Goal: Use online tool/utility: Use online tool/utility

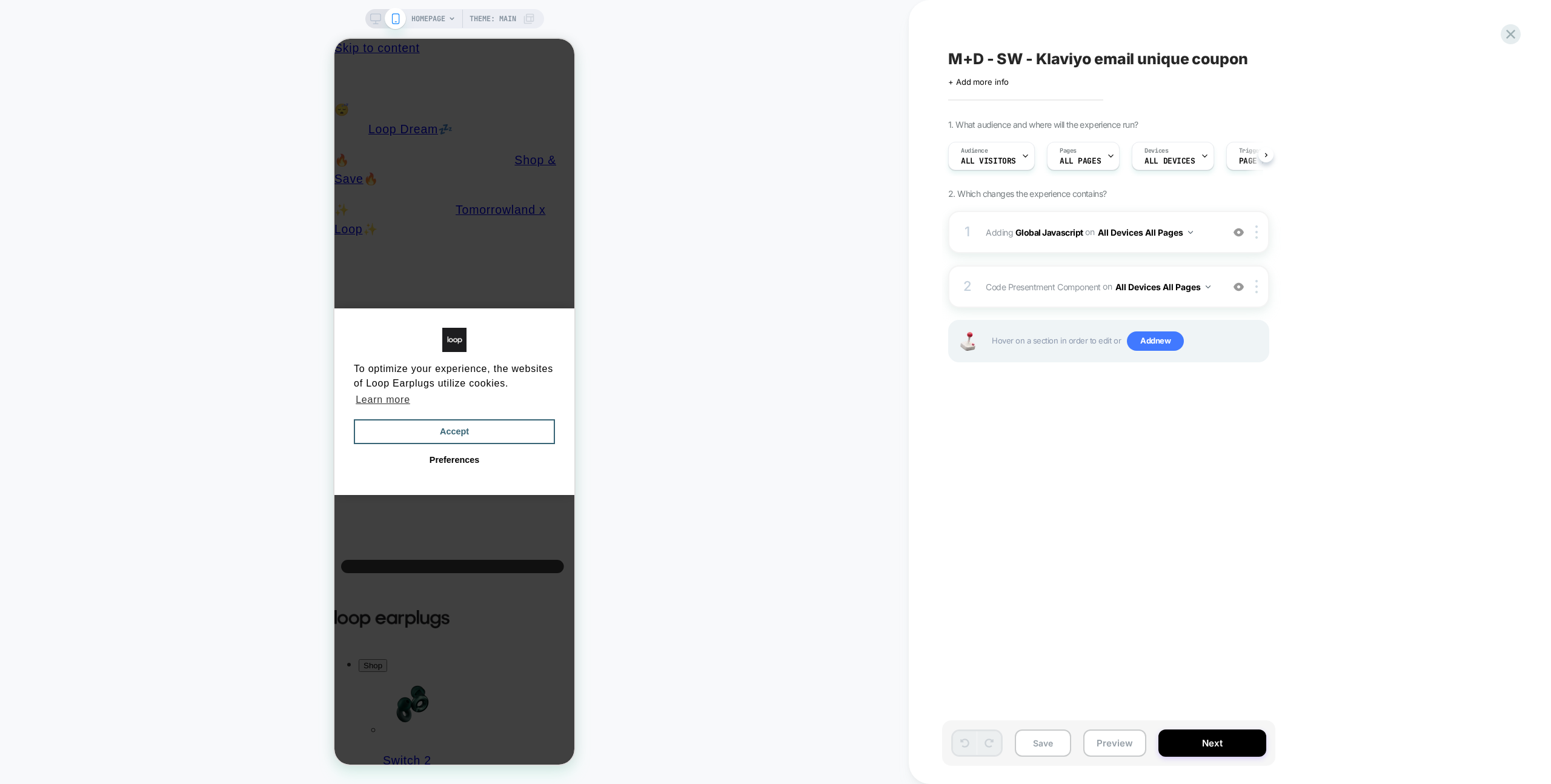
scroll to position [0, 1]
drag, startPoint x: 487, startPoint y: 430, endPoint x: 570, endPoint y: 432, distance: 83.0
click at [487, 430] on button "Accept" at bounding box center [454, 431] width 201 height 26
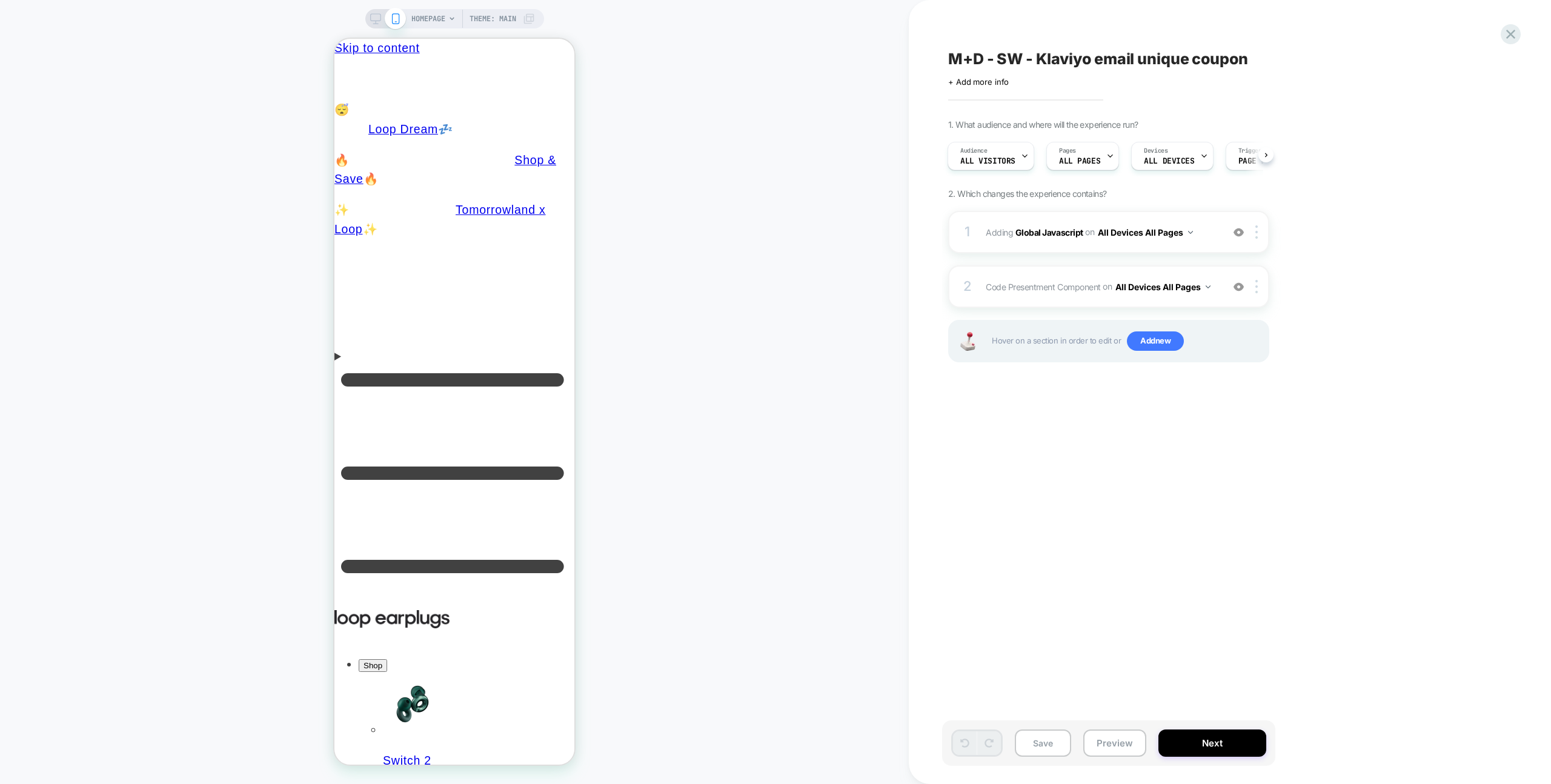
scroll to position [0, 0]
click at [1113, 492] on div "M+D - SW - Klaviyo email unique coupon Click to edit experience details + Add m…" at bounding box center [1170, 391] width 455 height 760
click at [1102, 489] on div "M+D - SW - Klaviyo email unique coupon Click to edit experience details + Add m…" at bounding box center [1170, 391] width 455 height 760
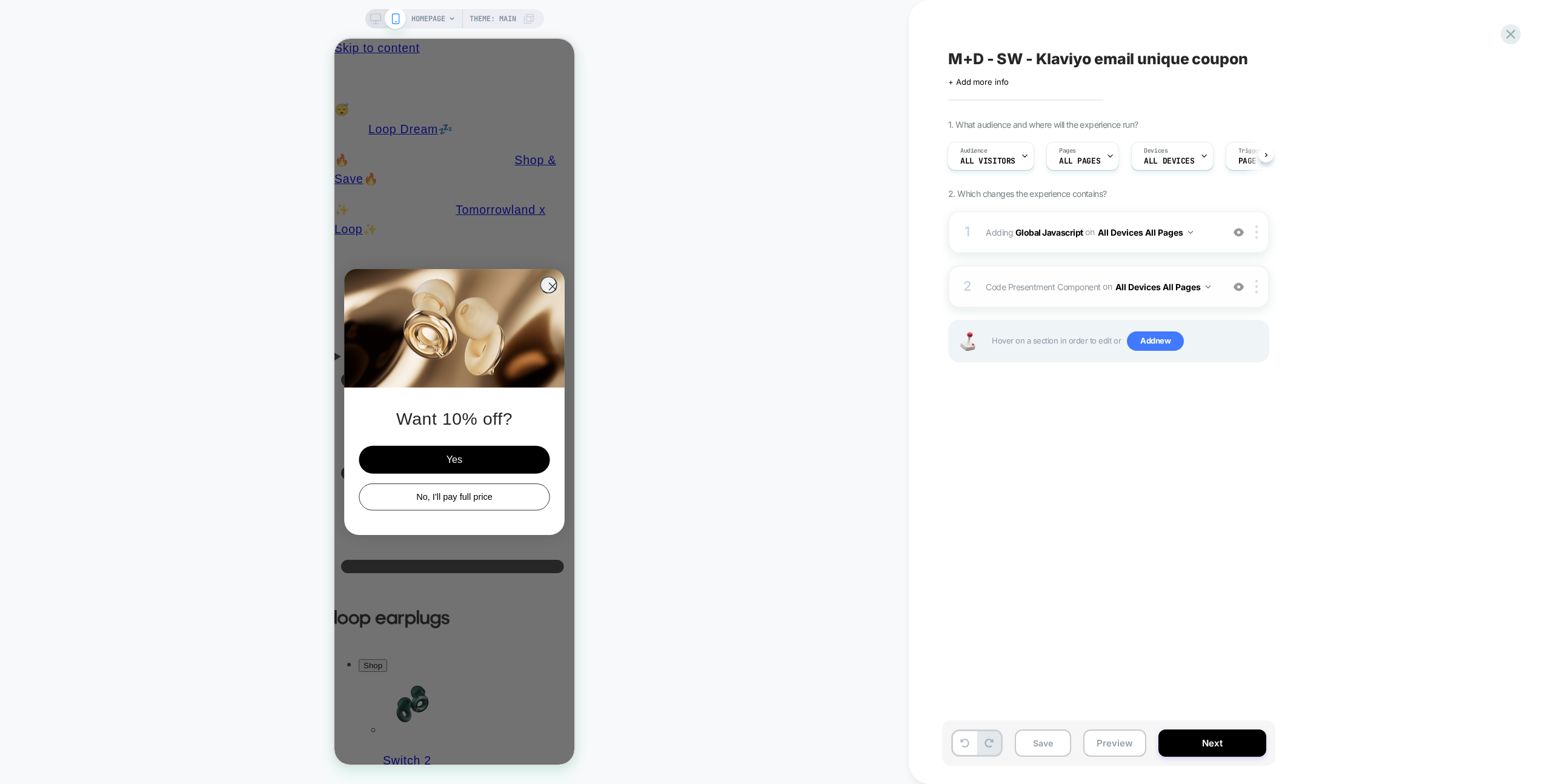
click at [1165, 266] on div "2 Code Presentment Component Adding Code Block BEFORE #shopify-section-announce…" at bounding box center [1109, 287] width 321 height 43
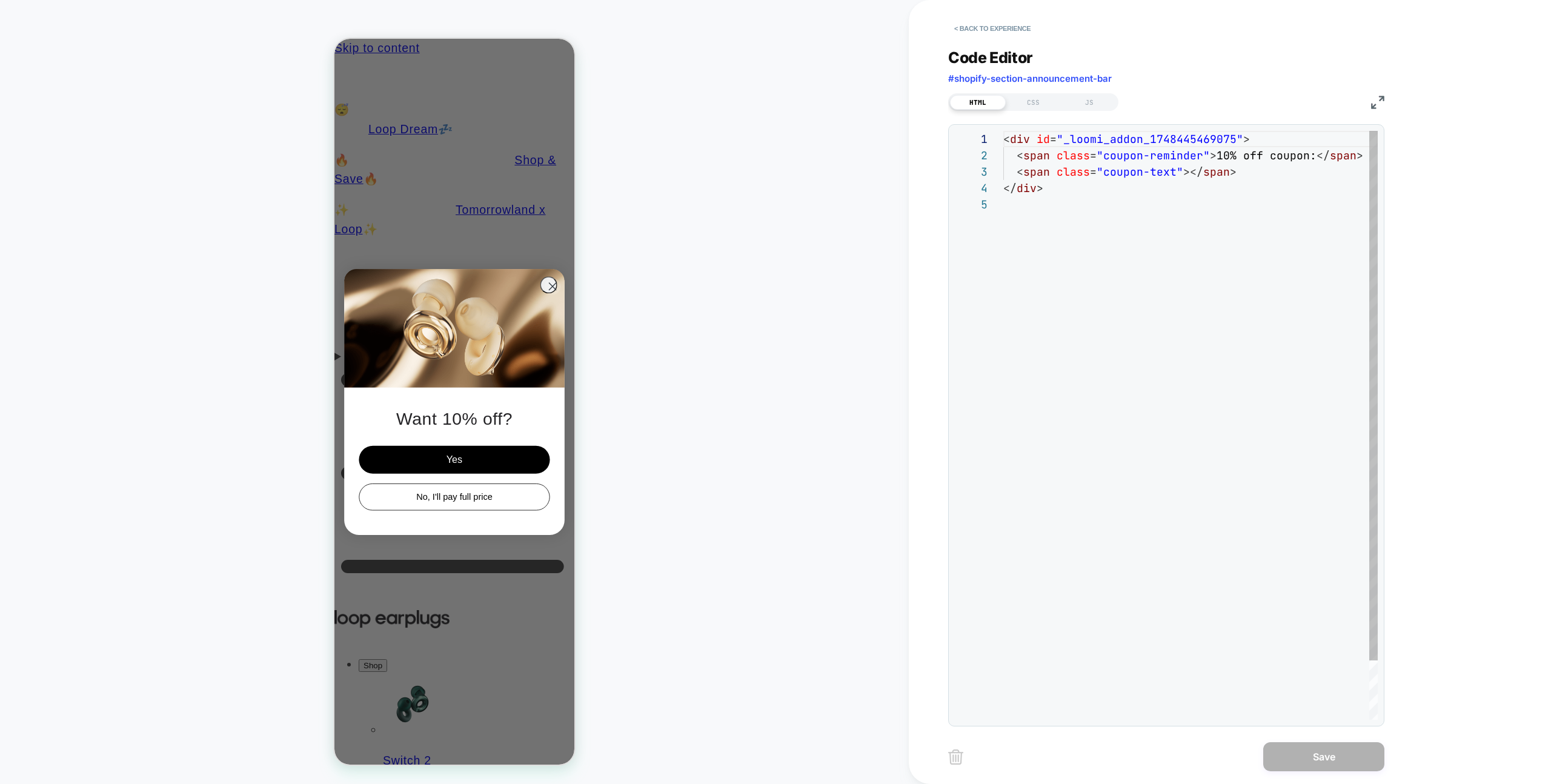
scroll to position [65, 0]
click at [1034, 92] on div "HTML CSS JS" at bounding box center [1166, 100] width 437 height 21
click at [1038, 95] on div "CSS" at bounding box center [1034, 102] width 56 height 14
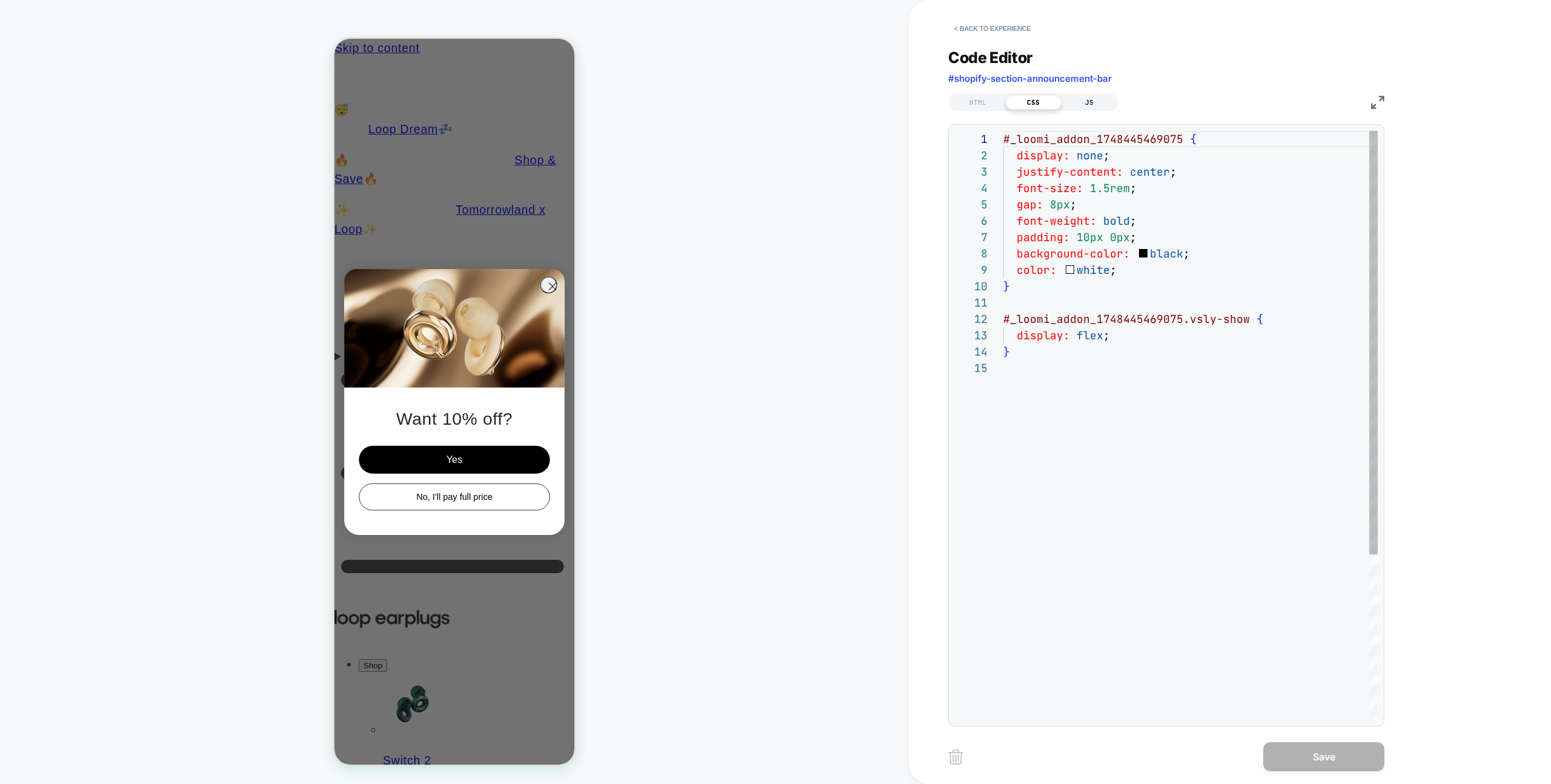
scroll to position [163, 0]
click at [1096, 100] on div "JS" at bounding box center [1089, 102] width 56 height 14
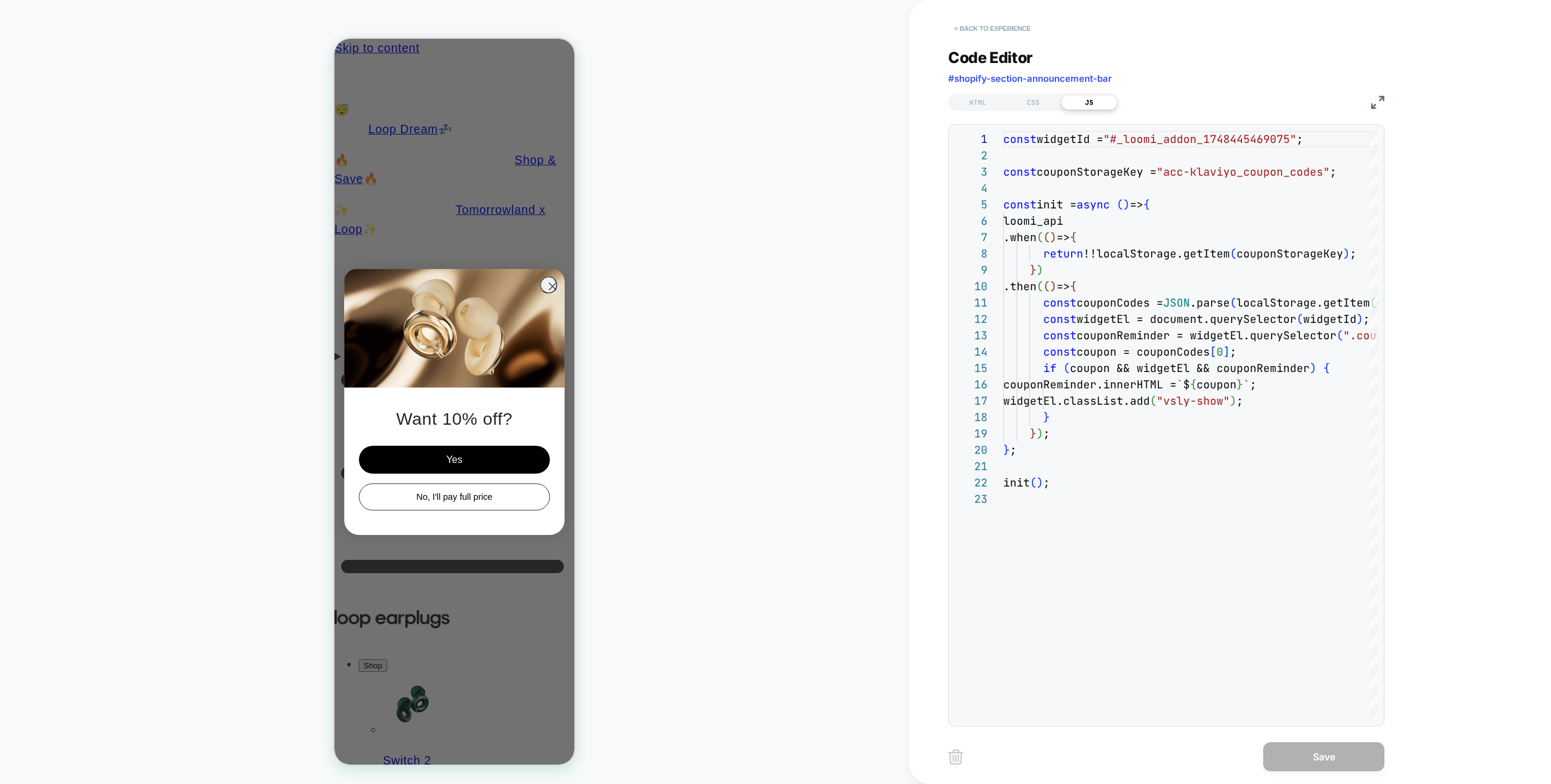
click at [1022, 26] on button "< Back to experience" at bounding box center [992, 28] width 88 height 19
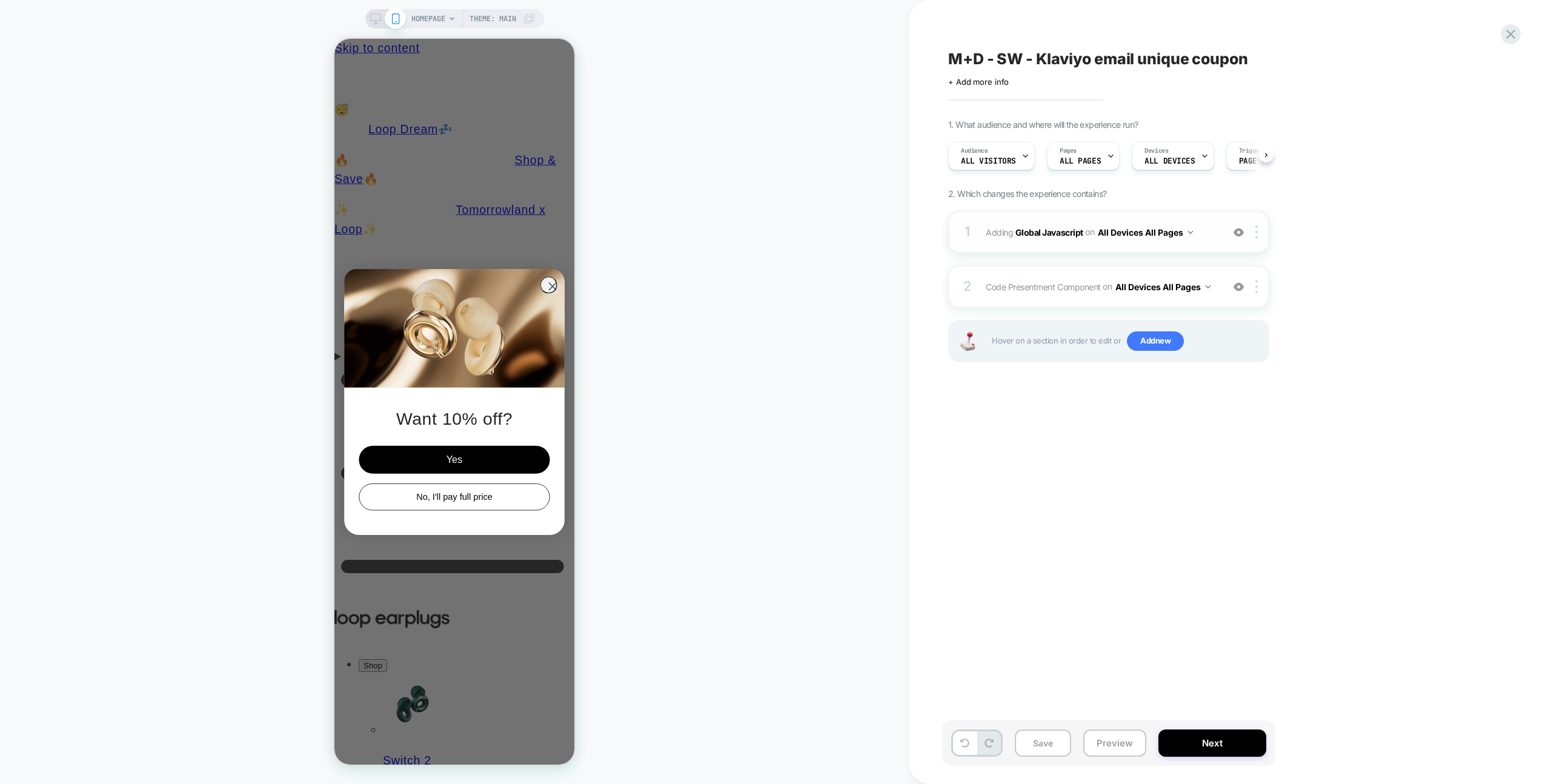
scroll to position [0, 1]
click at [1215, 221] on div "1 Adding Global Javascript on All Devices All Pages Add Before Add After Target…" at bounding box center [1109, 232] width 321 height 43
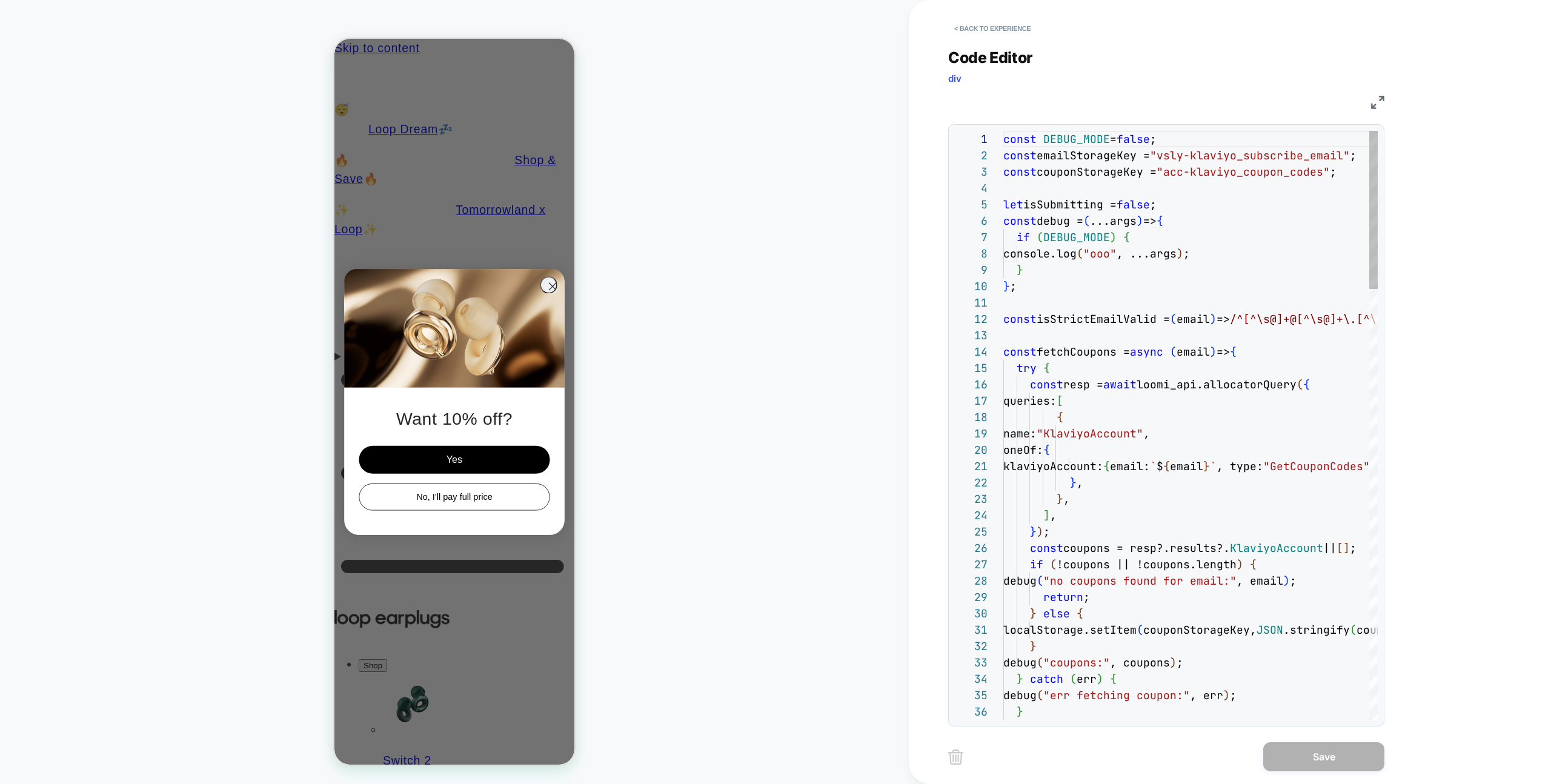
scroll to position [163, 0]
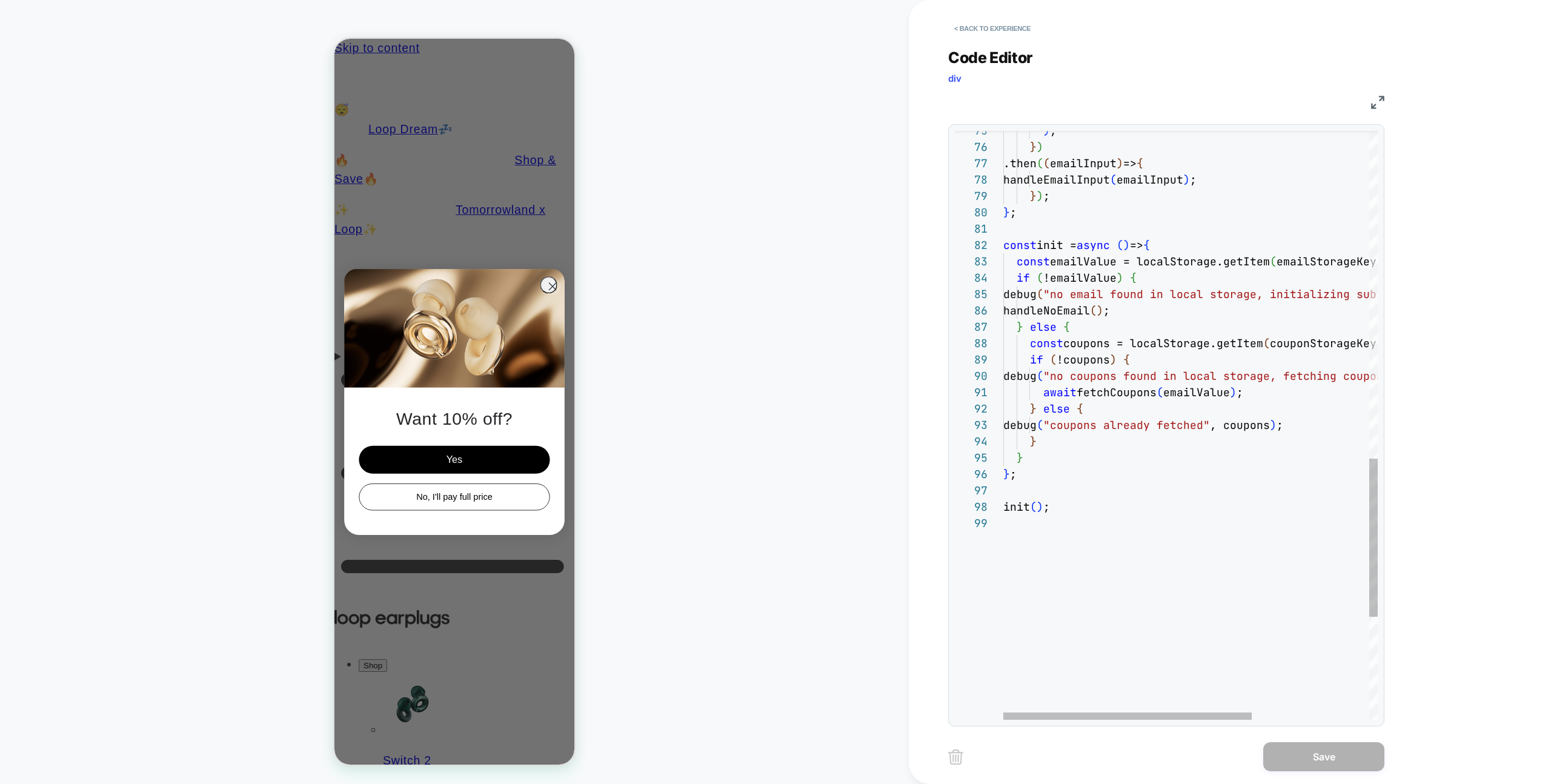
type textarea "**********"
click at [1236, 222] on div ") ; } ) .then ( ( emailInput ) => { handleEmailInput ( emailInput ) ; } ) ; } ;…" at bounding box center [1279, 8] width 551 height 2192
